Goal: Information Seeking & Learning: Learn about a topic

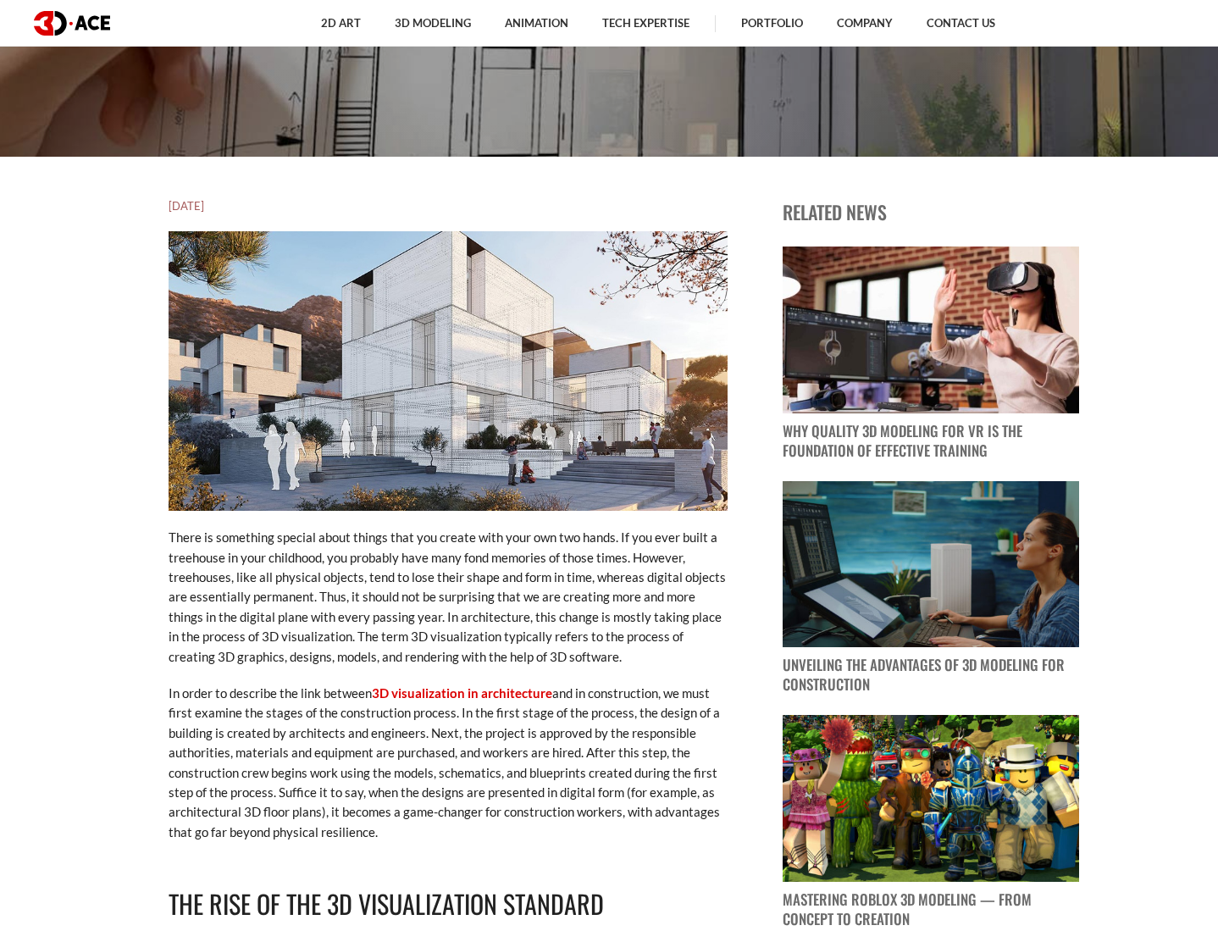
scroll to position [824, 0]
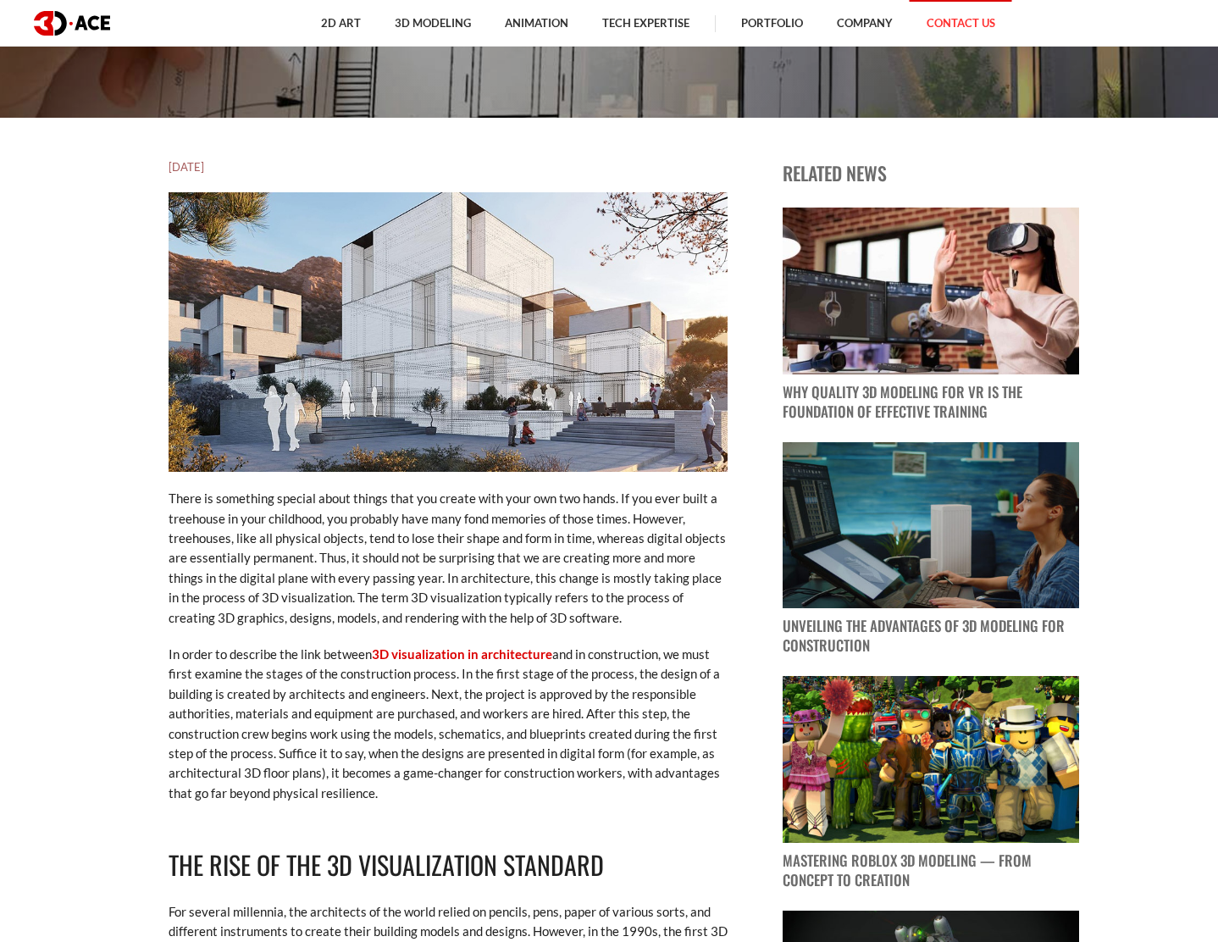
click at [961, 19] on link "Contact Us" at bounding box center [961, 23] width 102 height 47
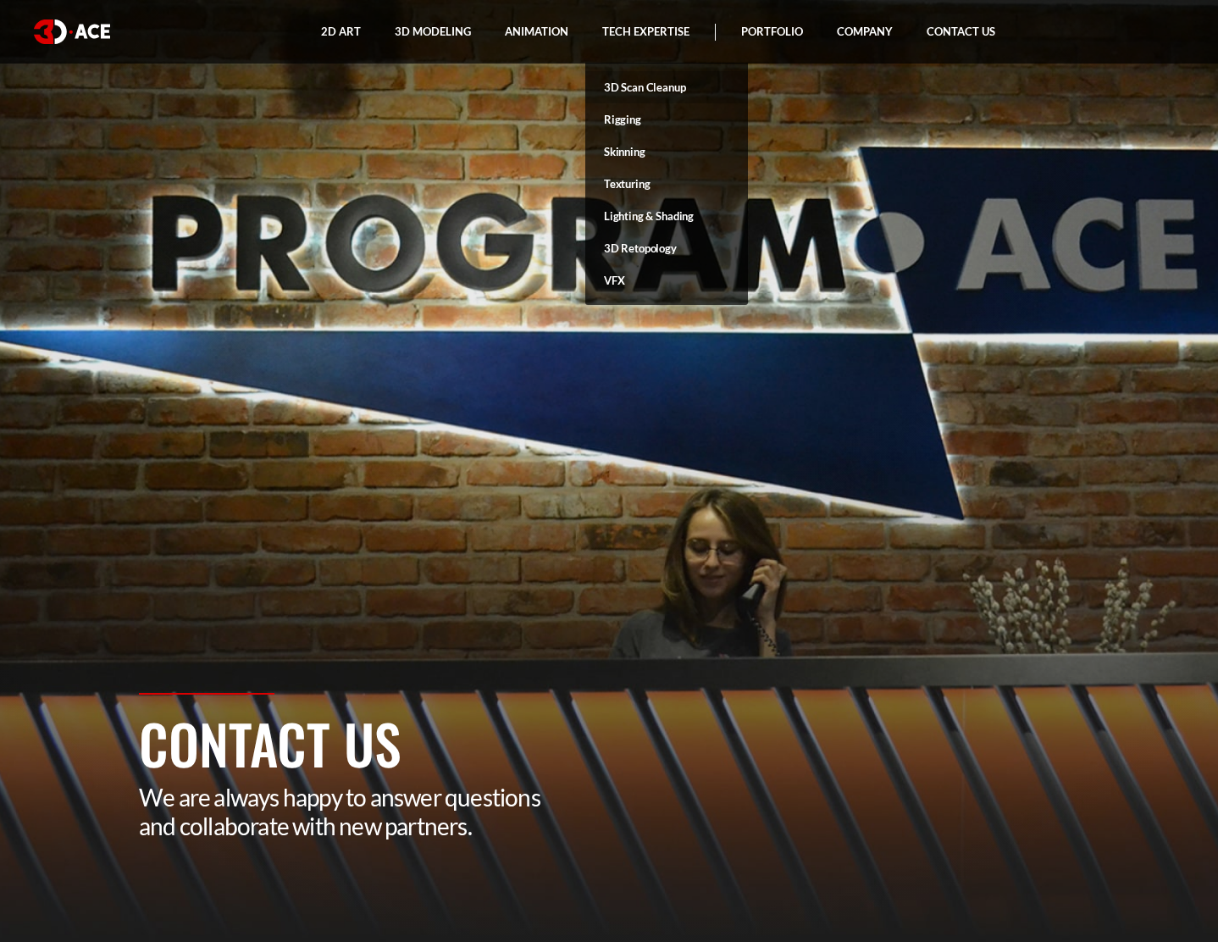
click at [636, 92] on link "3D Scan Cleanup" at bounding box center [666, 87] width 163 height 32
